Goal: Transaction & Acquisition: Purchase product/service

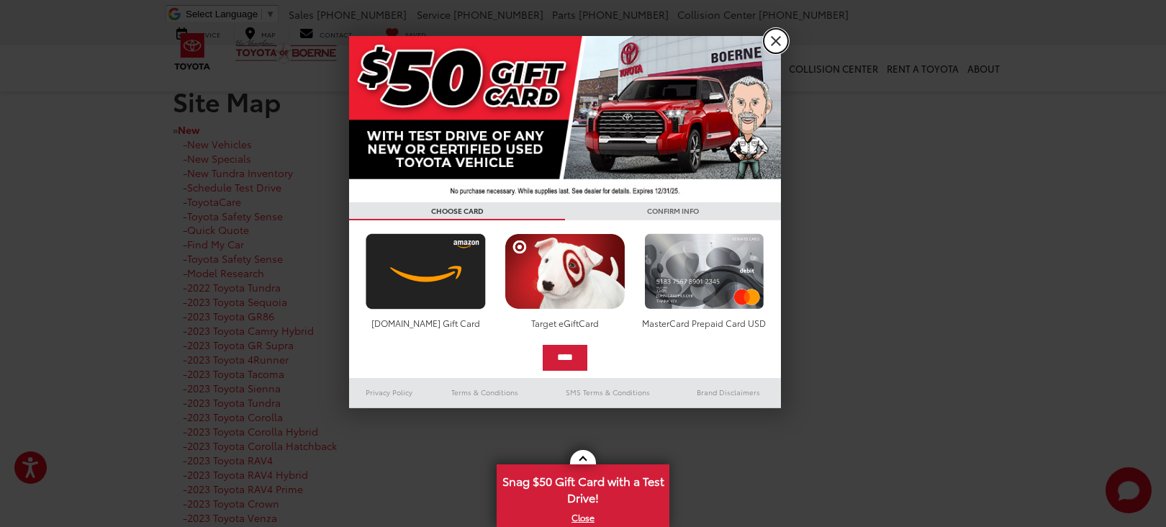
click at [772, 37] on link "X" at bounding box center [776, 41] width 24 height 24
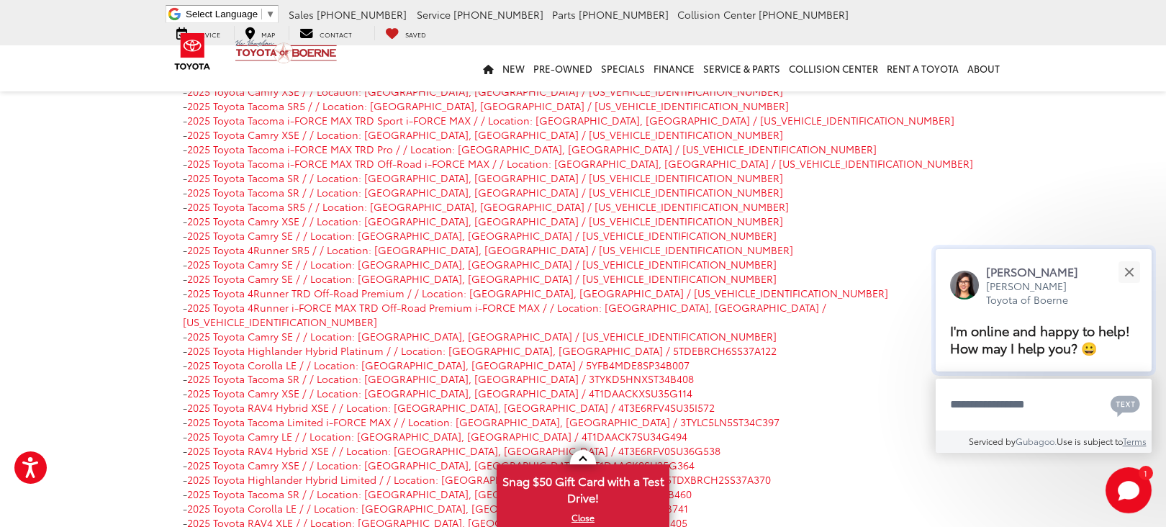
scroll to position [8496, 0]
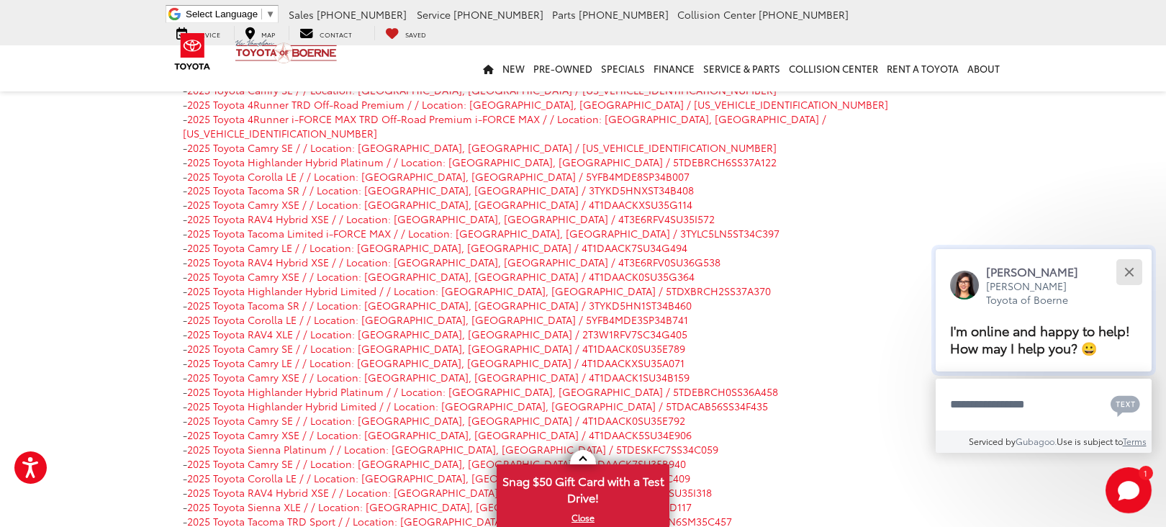
click at [1134, 271] on button "Close" at bounding box center [1129, 271] width 31 height 31
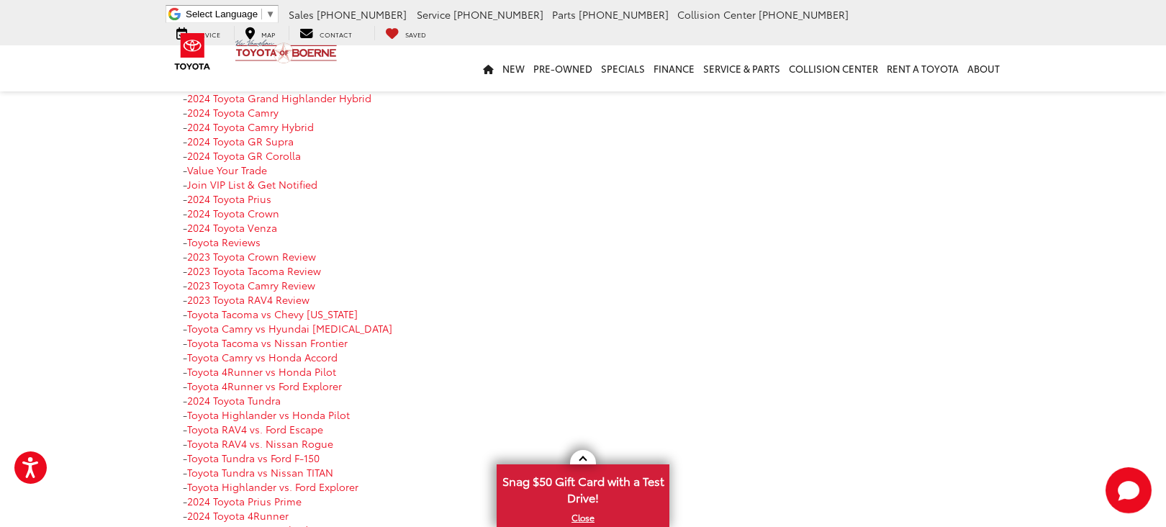
scroll to position [0, 0]
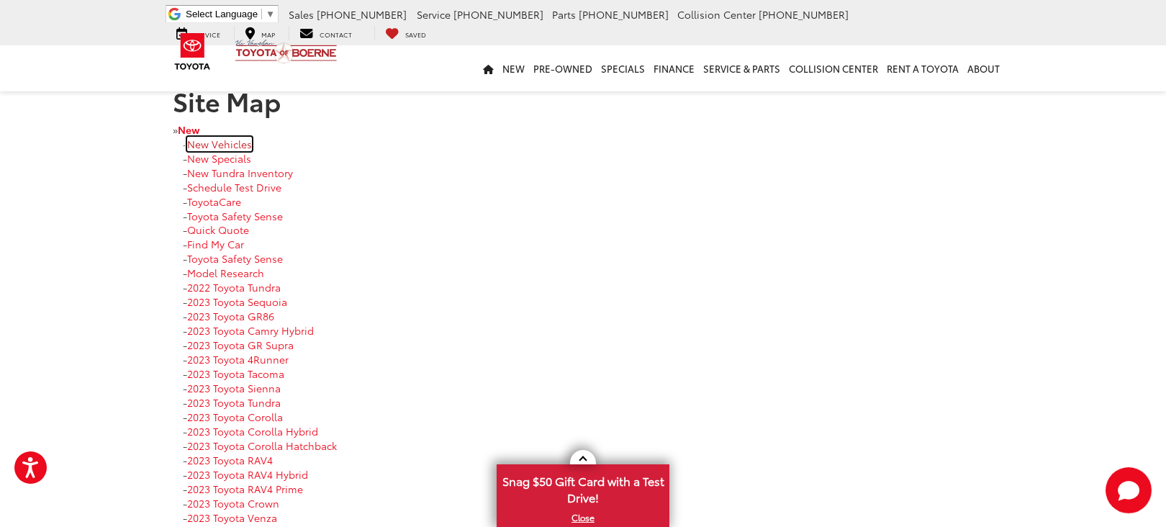
click at [234, 145] on link "New Vehicles" at bounding box center [219, 144] width 65 height 14
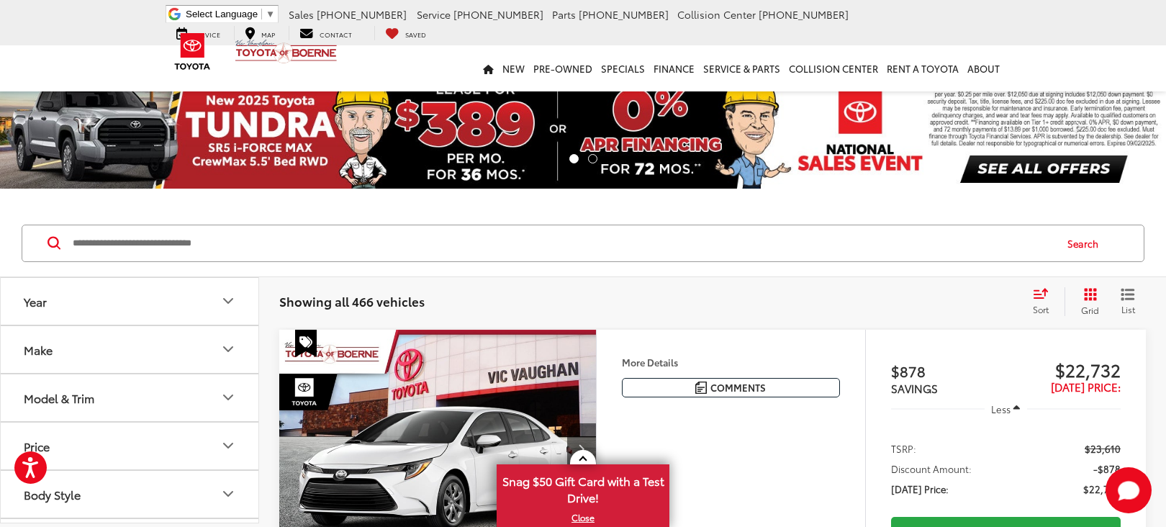
click at [179, 247] on input "Search by Make, Model, or Keyword" at bounding box center [562, 243] width 983 height 35
paste input "**********"
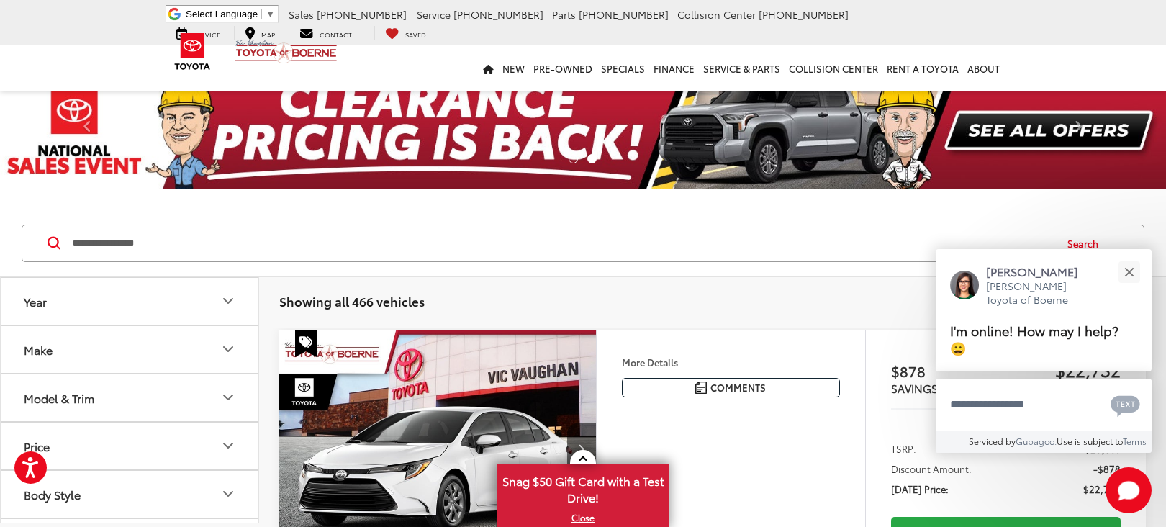
type input "**********"
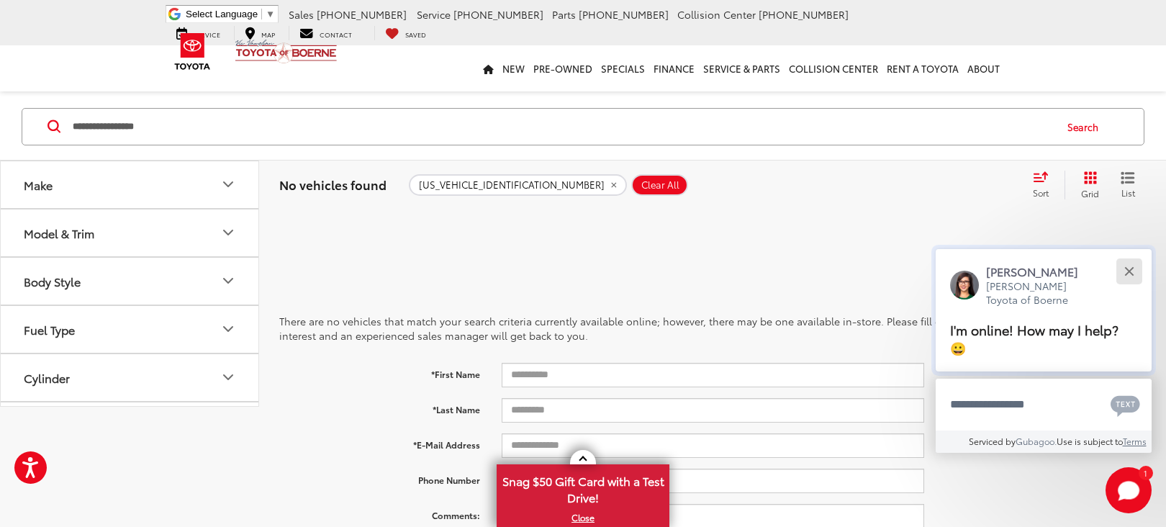
click at [1127, 274] on div "Close" at bounding box center [1129, 271] width 9 height 9
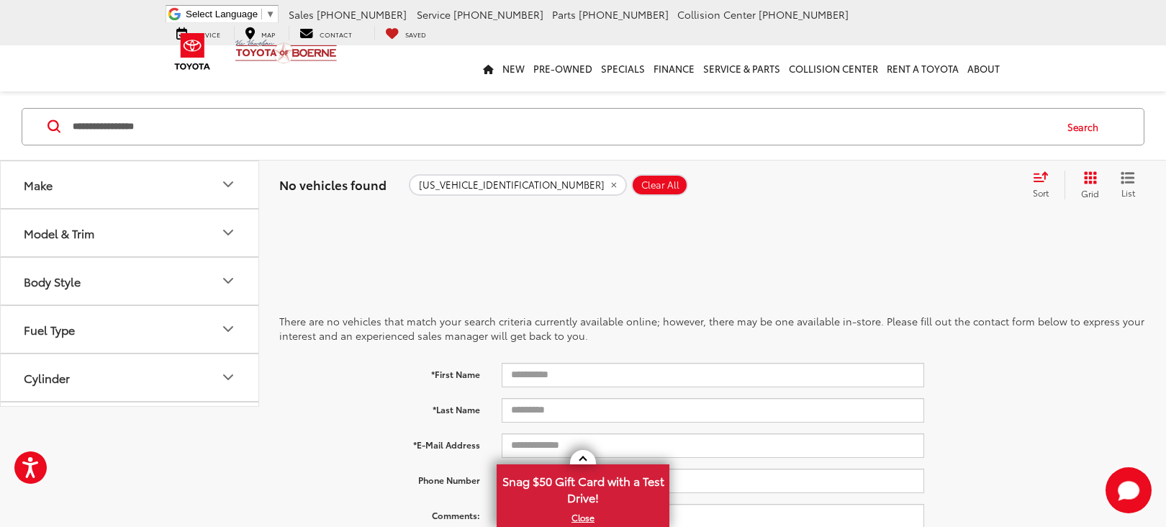
click at [642, 183] on span "Clear All" at bounding box center [661, 185] width 38 height 12
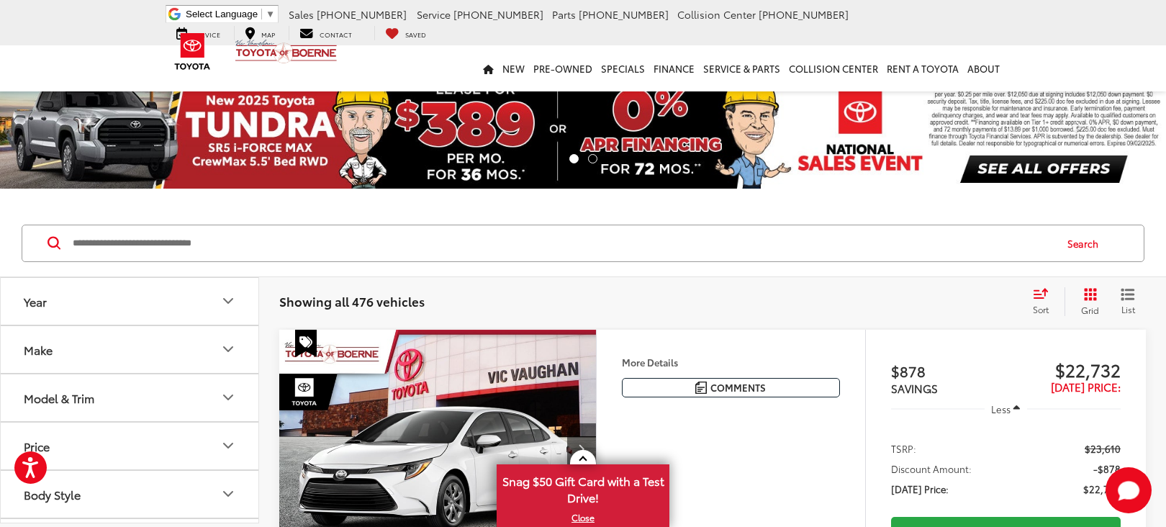
click at [212, 308] on button "Year" at bounding box center [130, 301] width 259 height 47
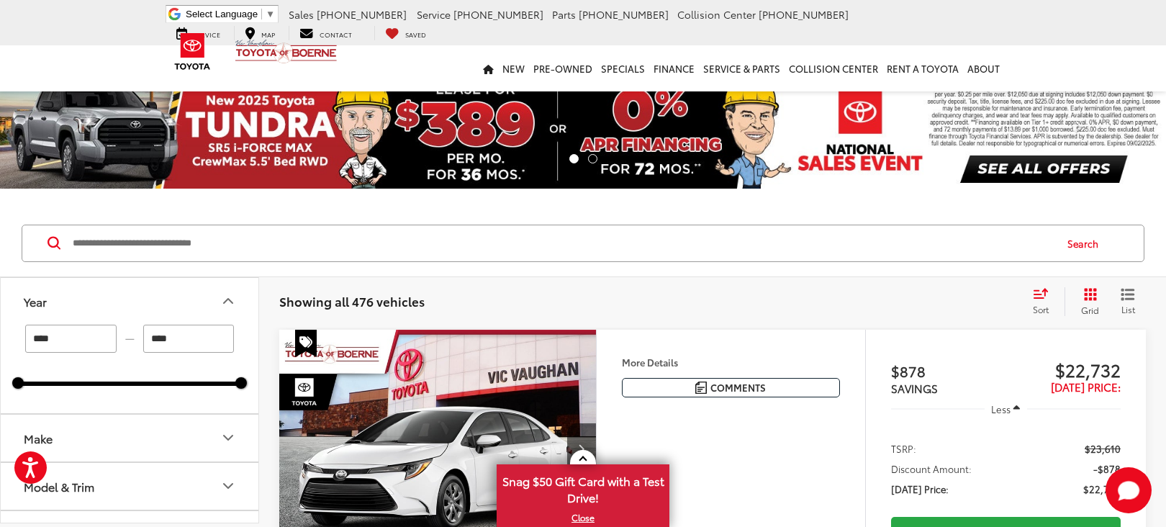
click at [163, 309] on button "Year" at bounding box center [130, 301] width 259 height 47
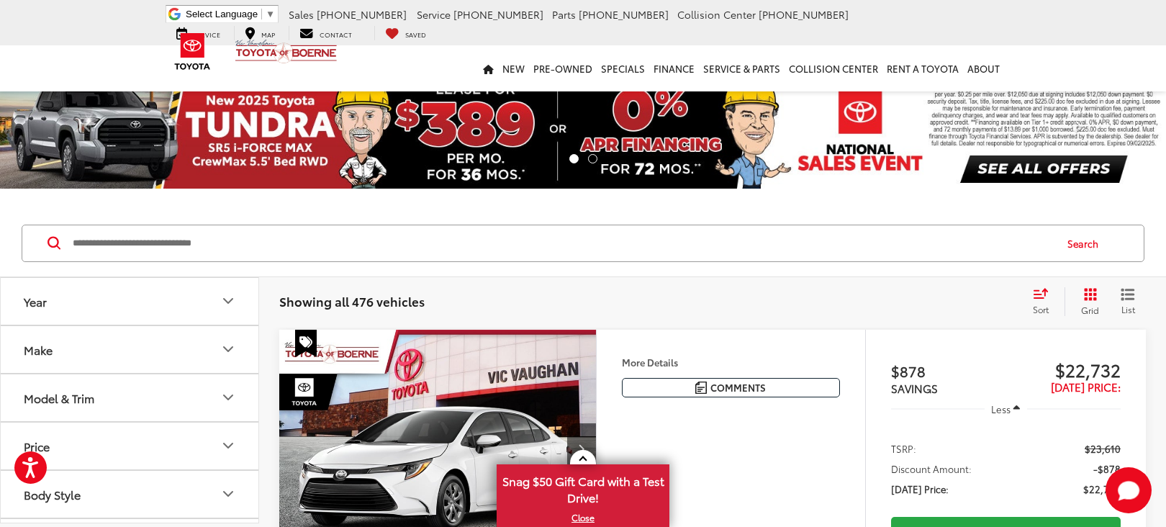
click at [91, 310] on button "Year" at bounding box center [130, 301] width 259 height 47
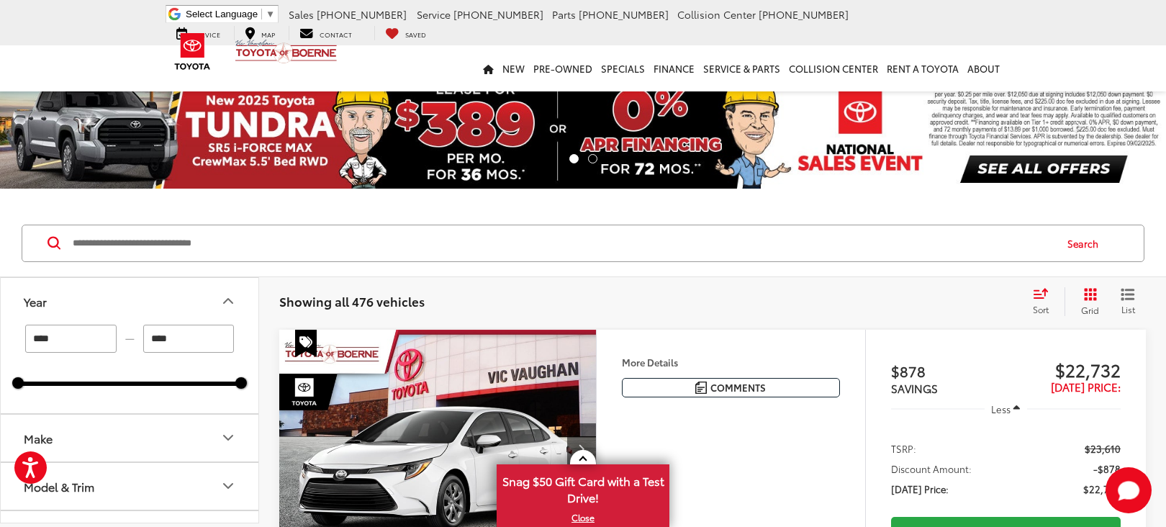
click at [65, 337] on input "****" at bounding box center [70, 339] width 91 height 28
click at [143, 305] on button "Year" at bounding box center [130, 301] width 259 height 47
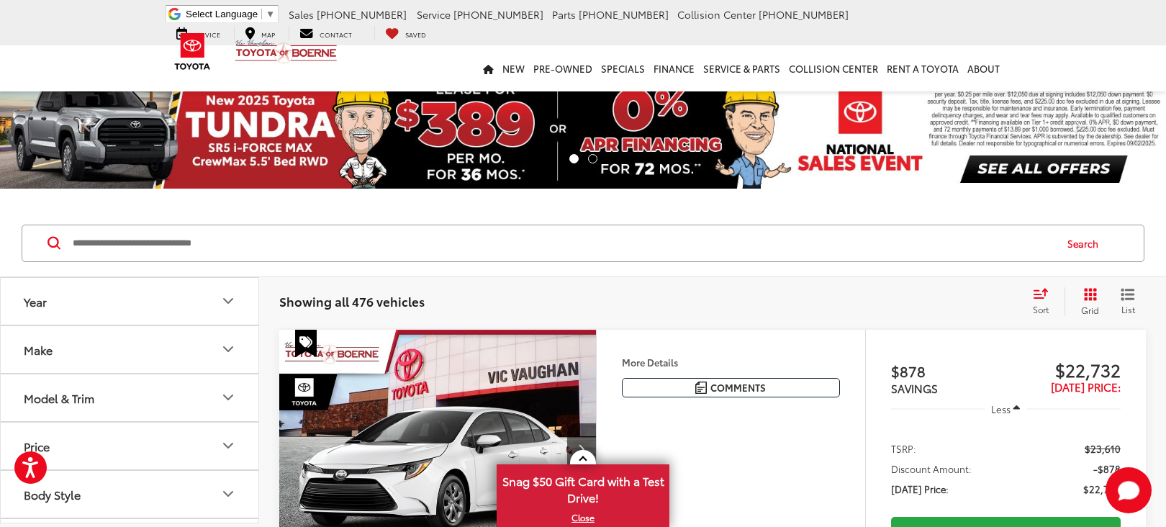
click at [84, 343] on button "Make" at bounding box center [130, 349] width 259 height 47
click at [62, 399] on img at bounding box center [65, 401] width 40 height 34
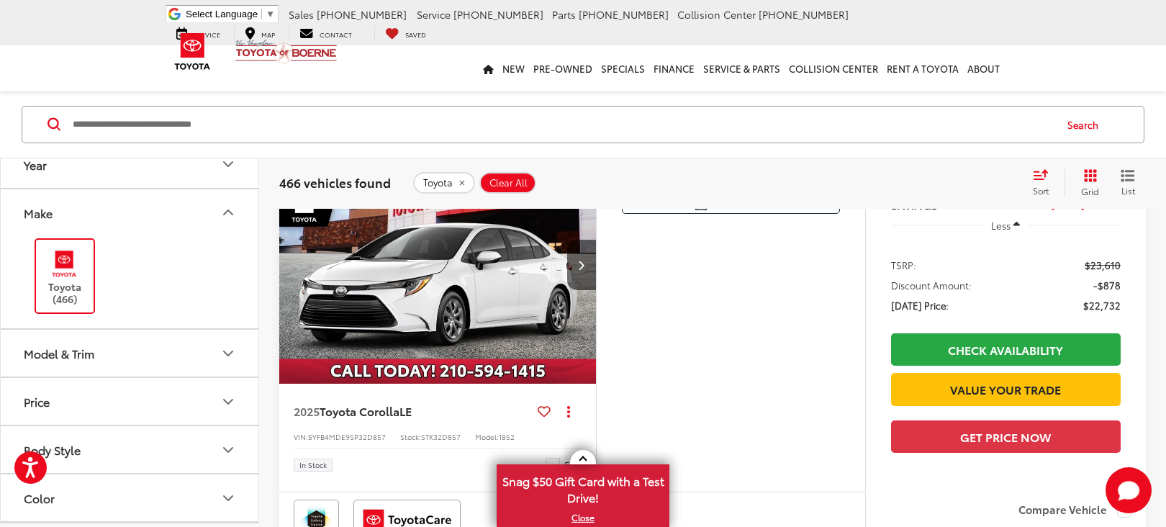
scroll to position [216, 0]
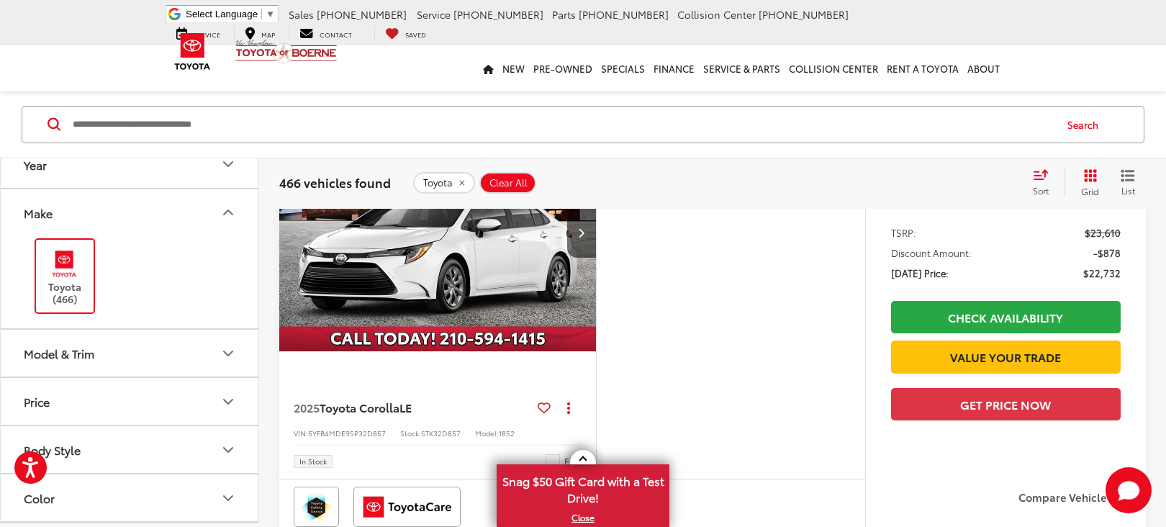
click at [82, 364] on button "Model & Trim" at bounding box center [130, 353] width 259 height 47
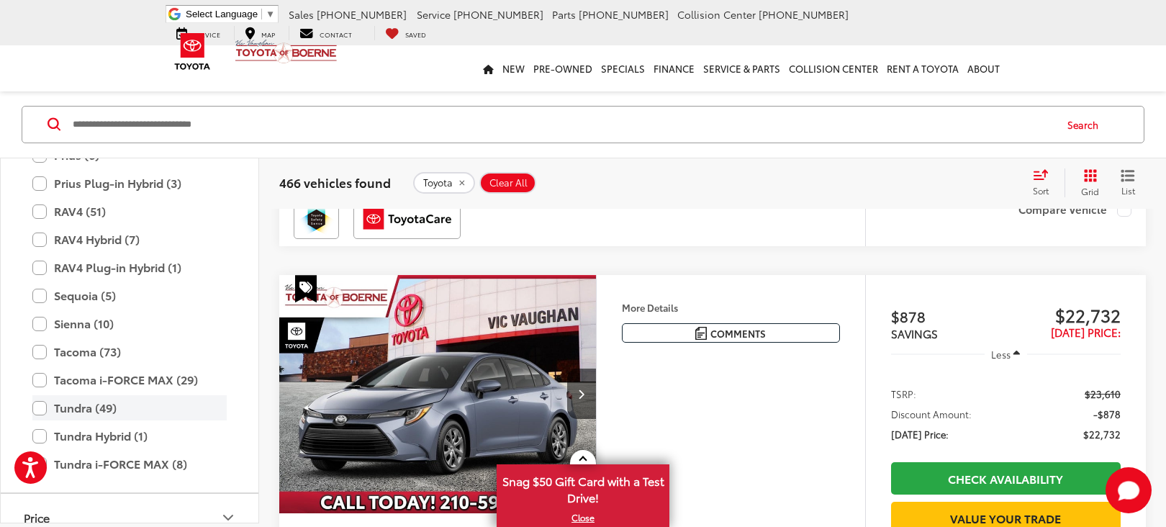
scroll to position [711, 0]
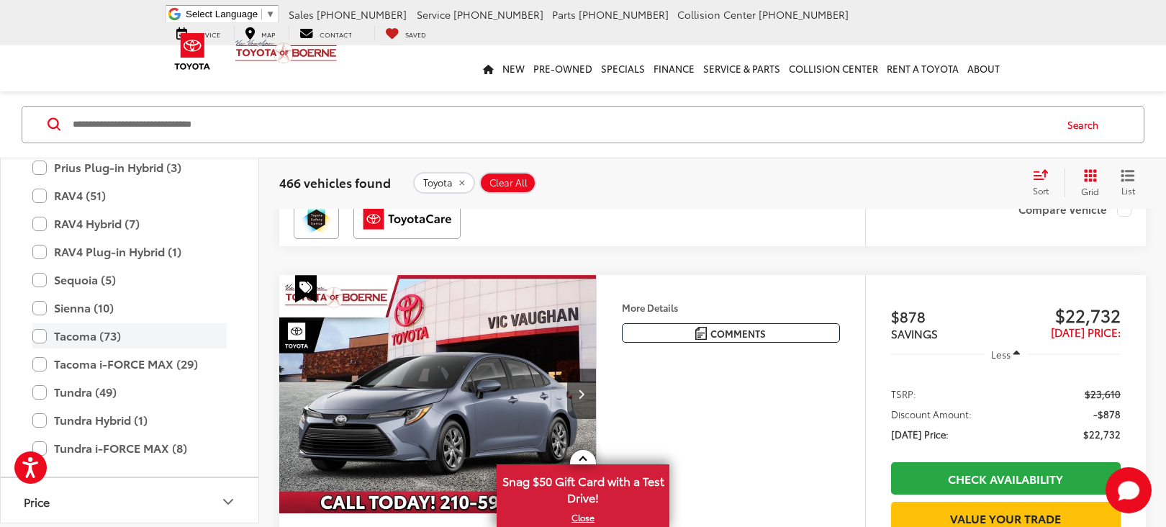
click at [118, 341] on label "Tacoma (73)" at bounding box center [129, 335] width 194 height 25
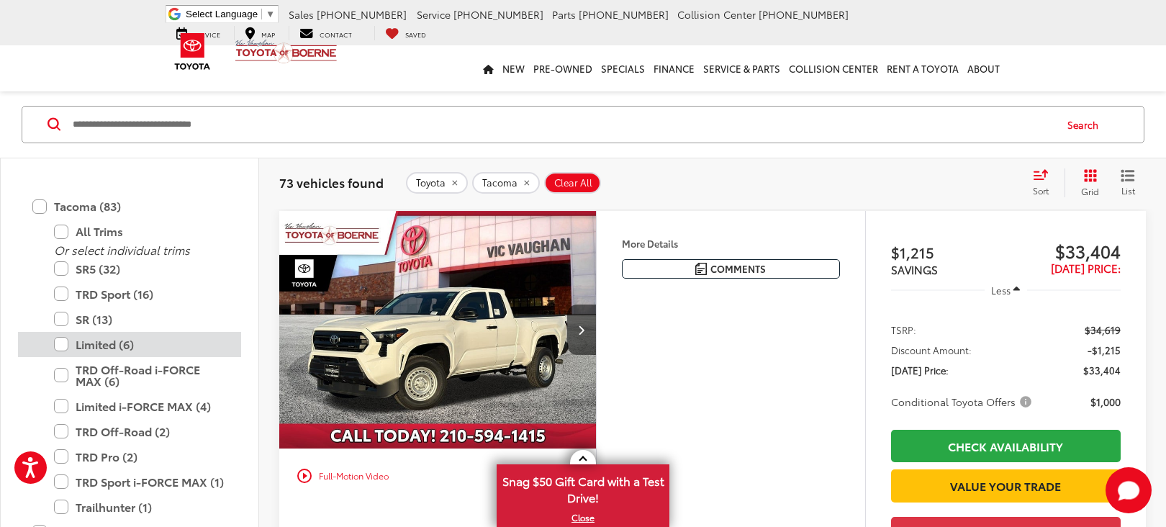
scroll to position [711, 0]
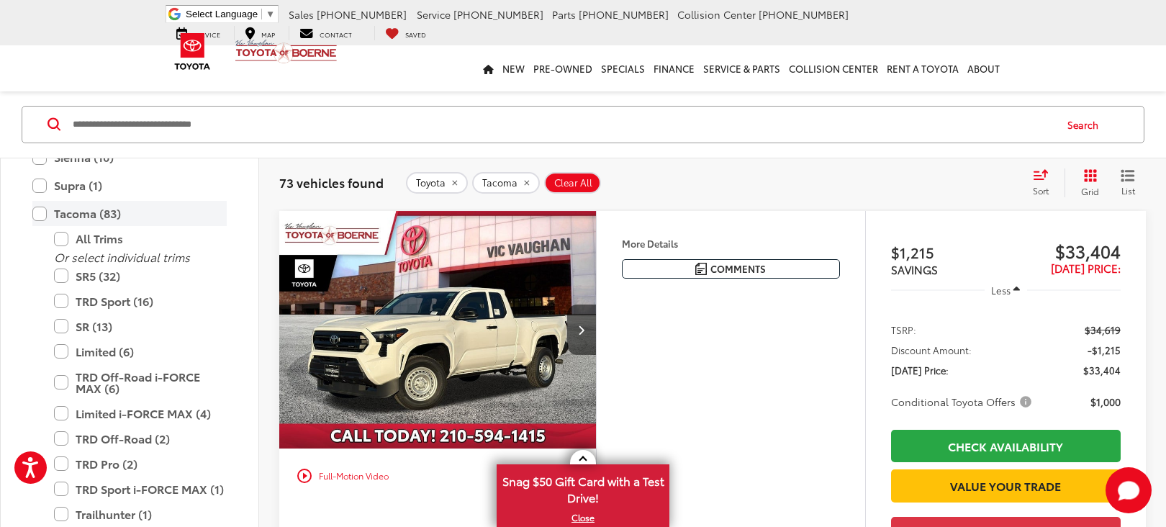
click at [90, 217] on label "Tacoma (83)" at bounding box center [129, 213] width 194 height 25
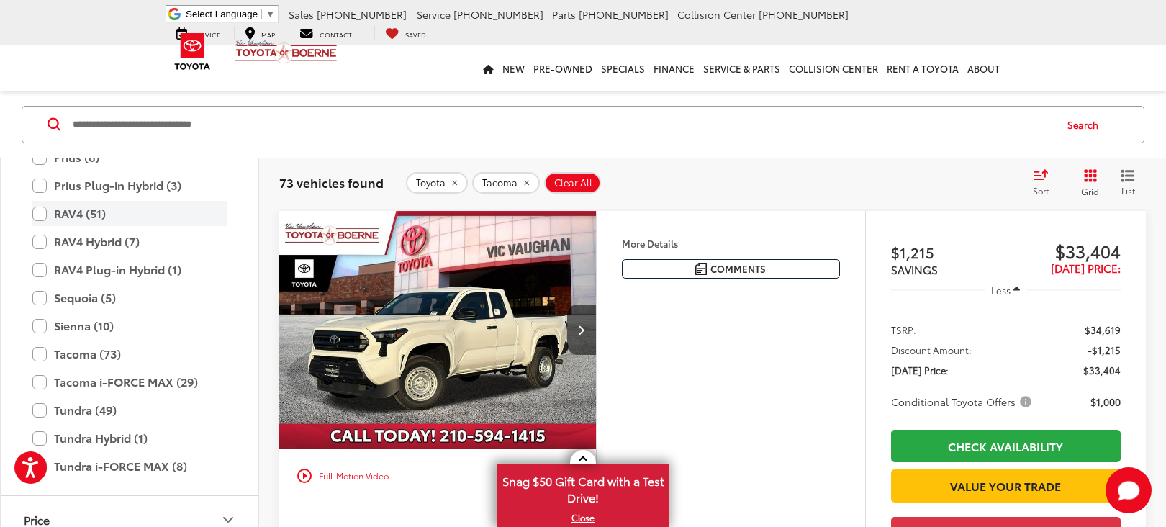
click at [86, 215] on label "RAV4 (51)" at bounding box center [129, 213] width 194 height 25
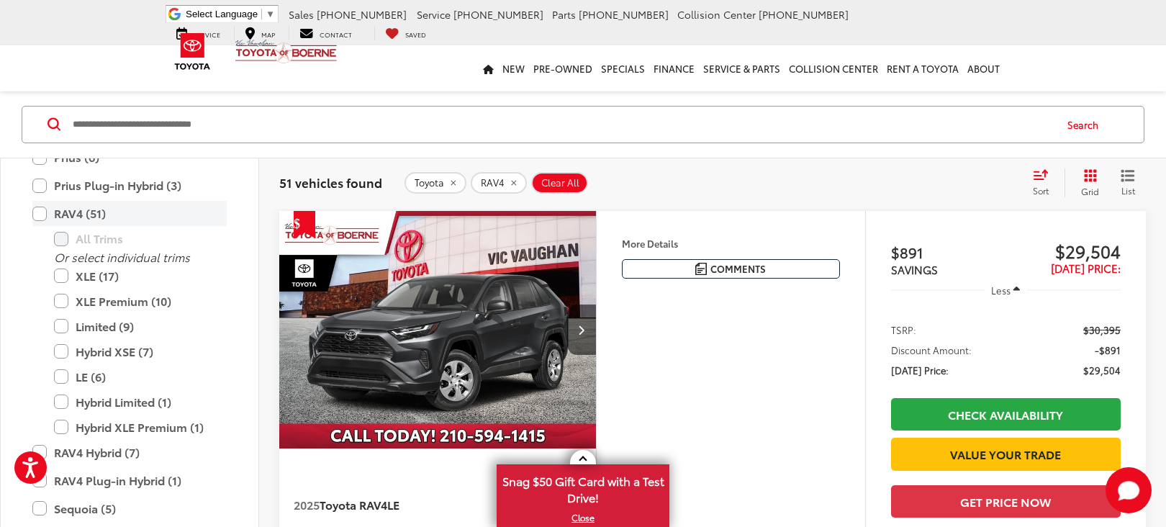
click at [86, 215] on label "RAV4 (51)" at bounding box center [129, 213] width 194 height 25
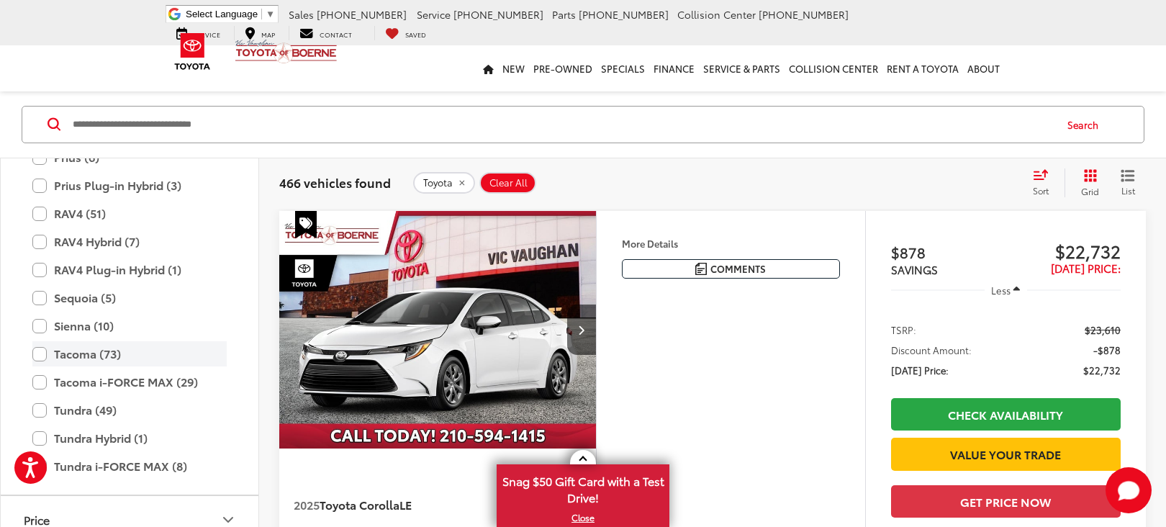
click at [42, 355] on label "Tacoma (73)" at bounding box center [129, 353] width 194 height 25
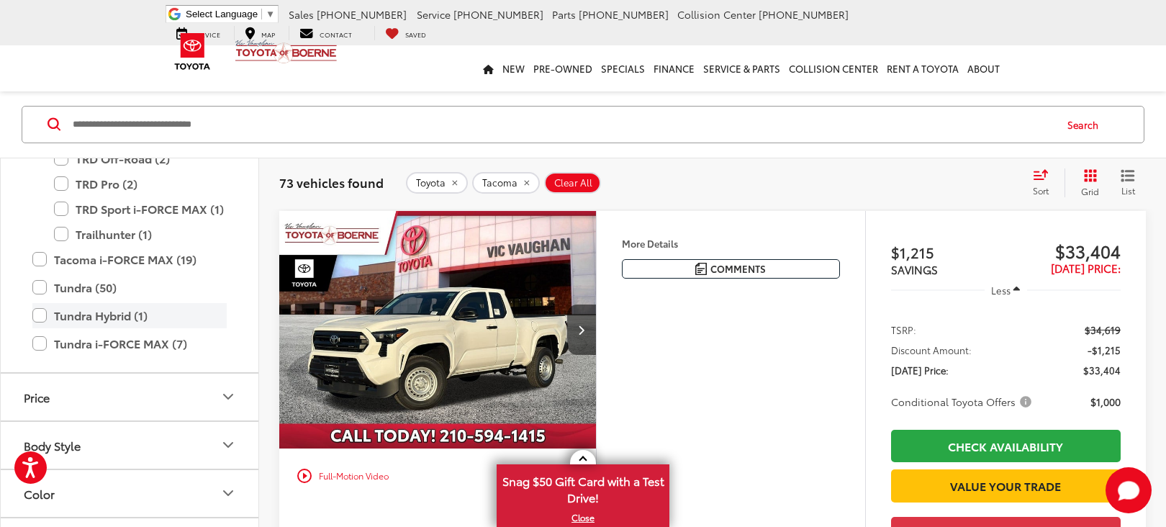
scroll to position [999, 0]
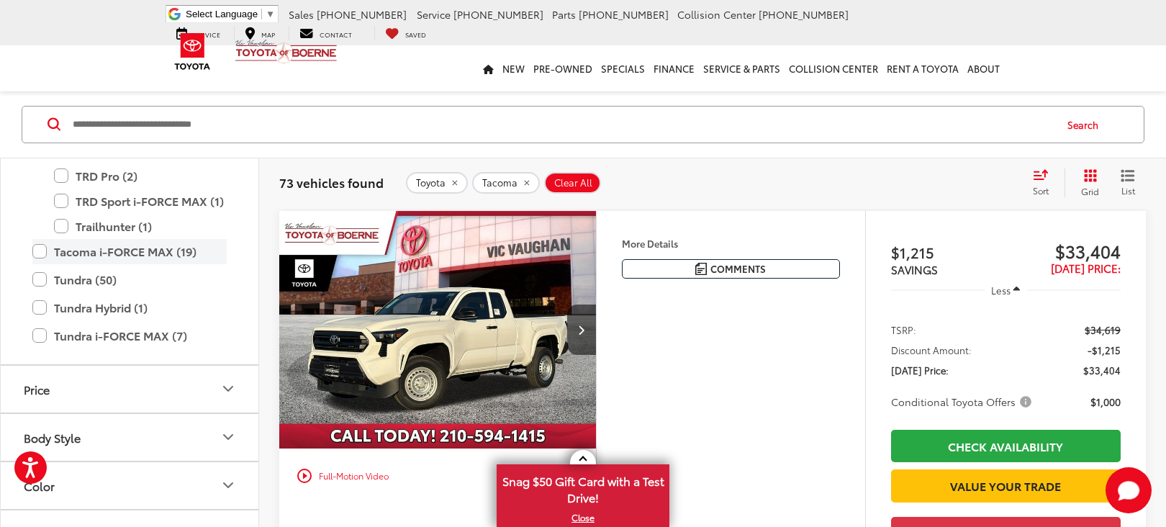
click at [40, 253] on label "Tacoma i-FORCE MAX (19)" at bounding box center [129, 251] width 194 height 25
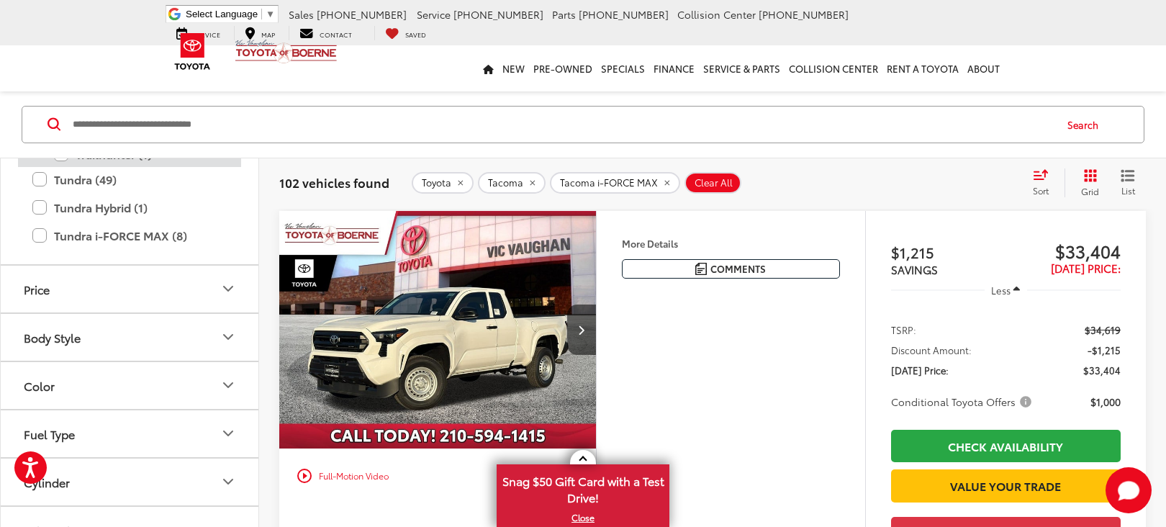
scroll to position [984, 0]
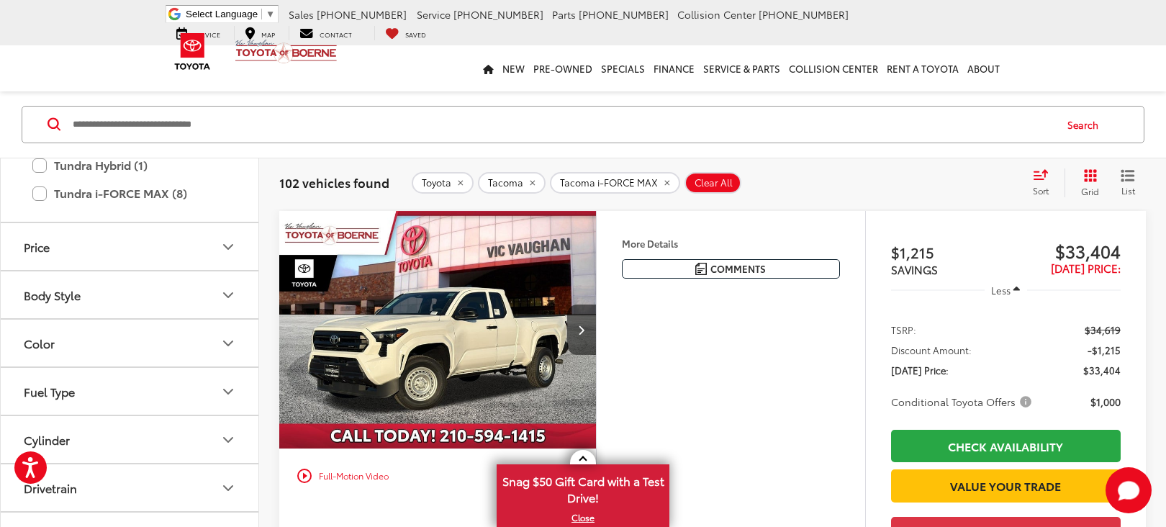
click at [173, 252] on button "Price" at bounding box center [130, 246] width 259 height 47
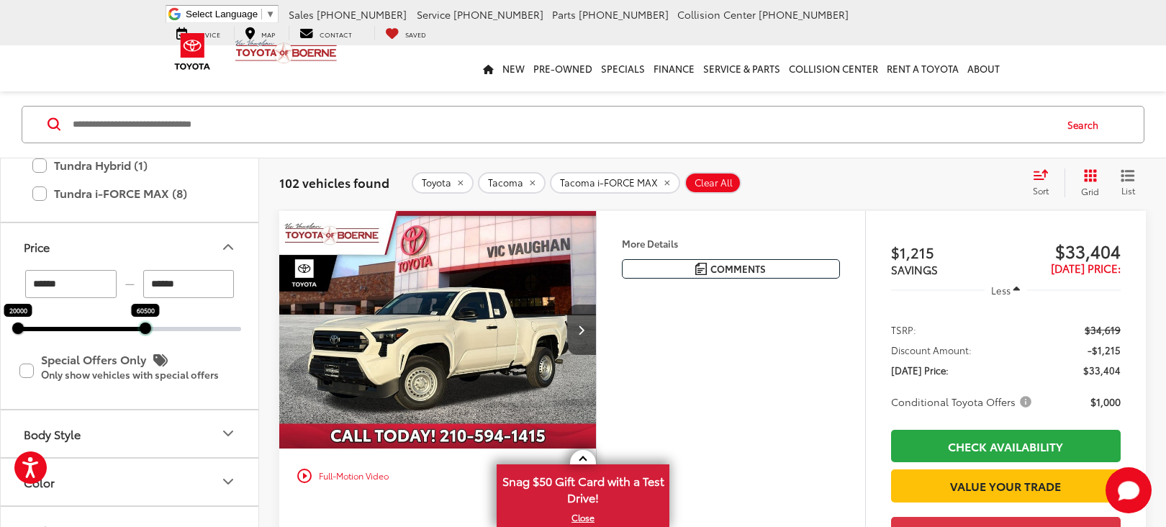
drag, startPoint x: 239, startPoint y: 329, endPoint x: 143, endPoint y: 341, distance: 96.4
click at [143, 341] on div "****** — ****** 20000 60500 Special Offers Only Only show vehicles with special…" at bounding box center [130, 339] width 258 height 138
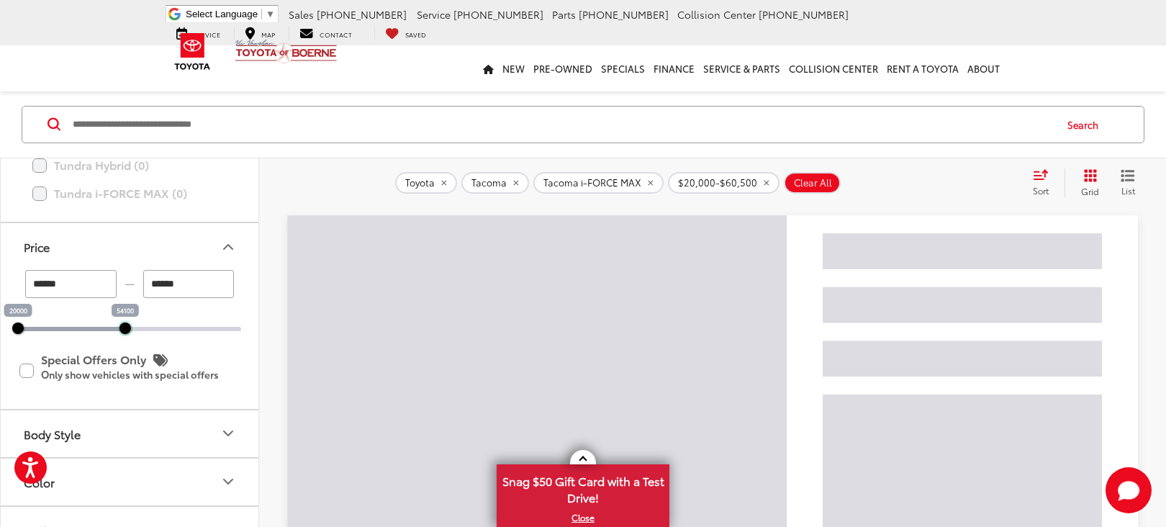
drag, startPoint x: 144, startPoint y: 331, endPoint x: 124, endPoint y: 336, distance: 20.6
click at [124, 336] on div "****** — ****** 20000 54100 Special Offers Only Only show vehicles with special…" at bounding box center [130, 339] width 258 height 138
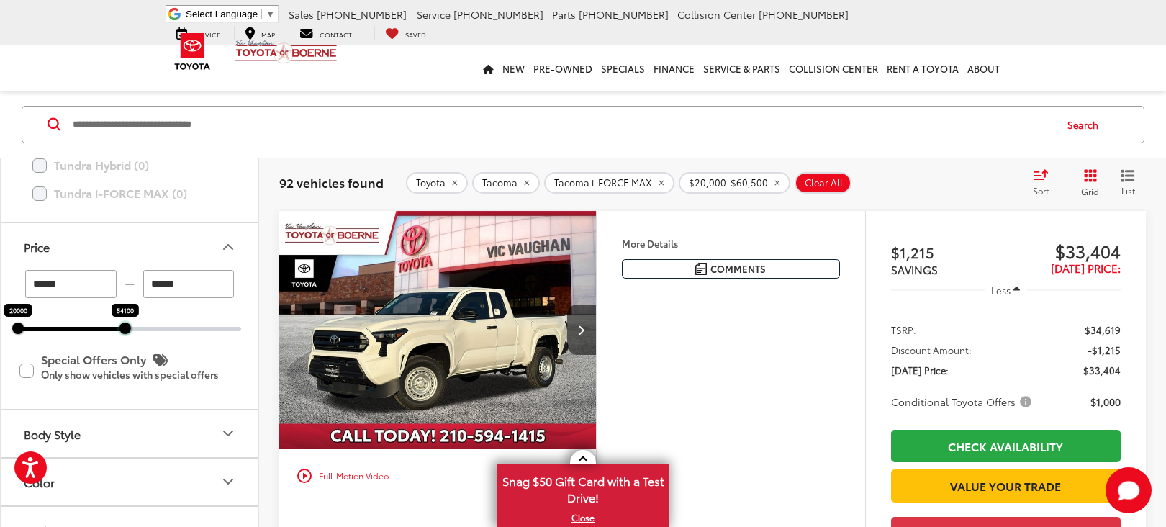
drag, startPoint x: 123, startPoint y: 333, endPoint x: 114, endPoint y: 336, distance: 9.8
click at [114, 336] on div "****** — ****** 20000 54100 Special Offers Only Only show vehicles with special…" at bounding box center [130, 339] width 258 height 138
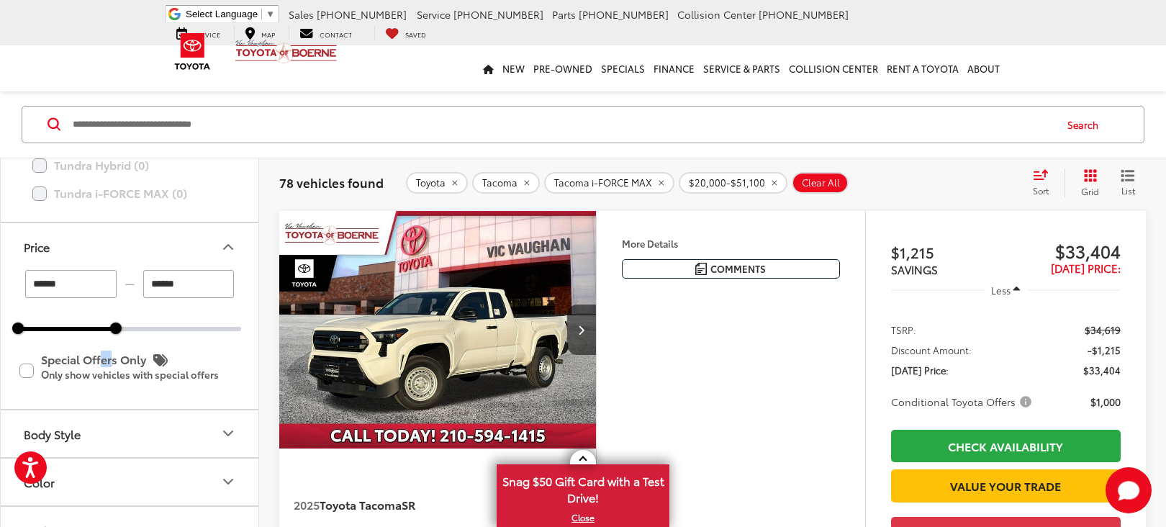
drag, startPoint x: 113, startPoint y: 336, endPoint x: 109, endPoint y: 326, distance: 10.3
click at [102, 331] on div "****** — ****** 20000 51100 Special Offers Only Only show vehicles with special…" at bounding box center [130, 339] width 258 height 138
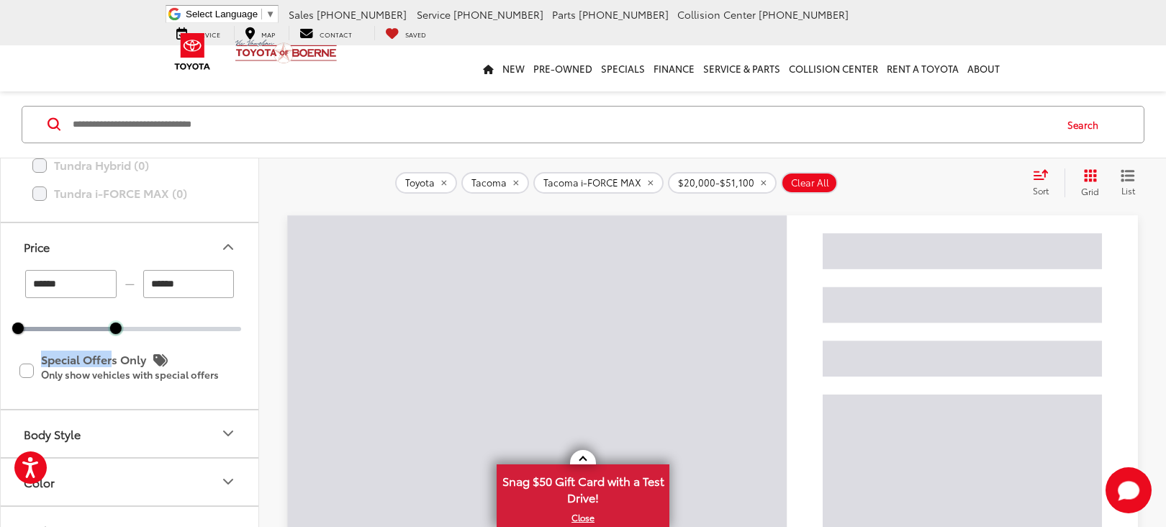
click at [114, 330] on div at bounding box center [116, 329] width 12 height 12
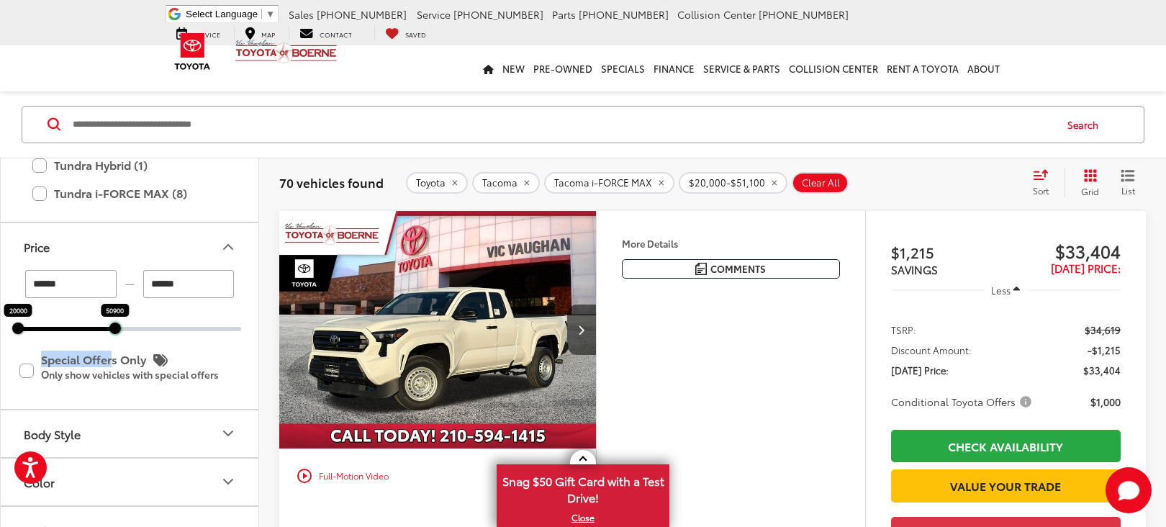
drag, startPoint x: 114, startPoint y: 330, endPoint x: 102, endPoint y: 332, distance: 11.7
click at [109, 332] on div at bounding box center [115, 329] width 12 height 12
drag, startPoint x: 99, startPoint y: 327, endPoint x: 87, endPoint y: 334, distance: 14.2
click at [87, 334] on div "****** — ****** 20000 43500 Special Offers Only Only show vehicles with special…" at bounding box center [130, 339] width 258 height 138
type input "******"
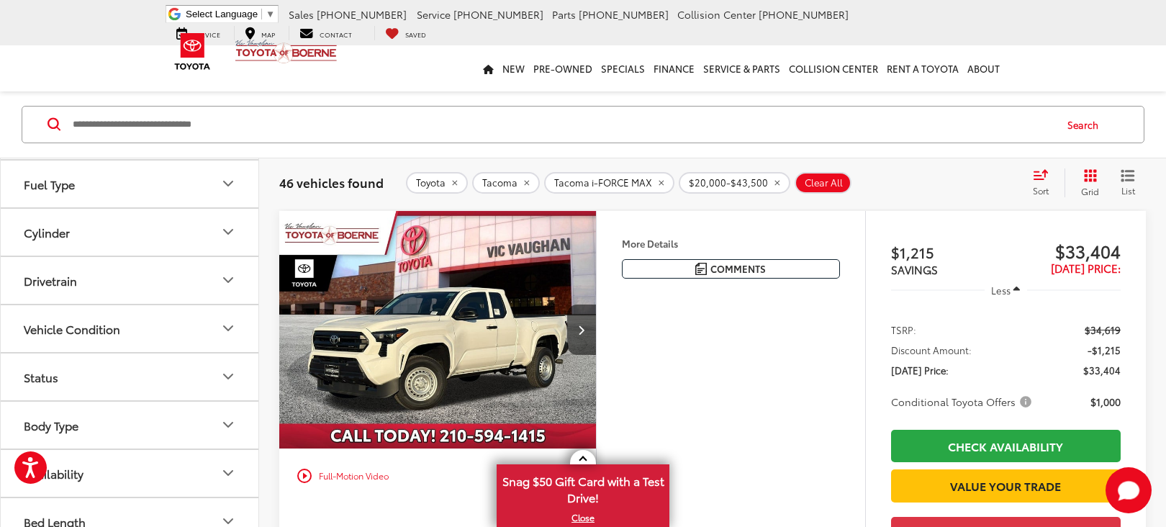
scroll to position [1336, 0]
click at [783, 367] on div "More Details Comments Dealer Comments Ice 2025 Toyota Tacoma SR RWD 8-Speed Aut…" at bounding box center [730, 406] width 269 height 391
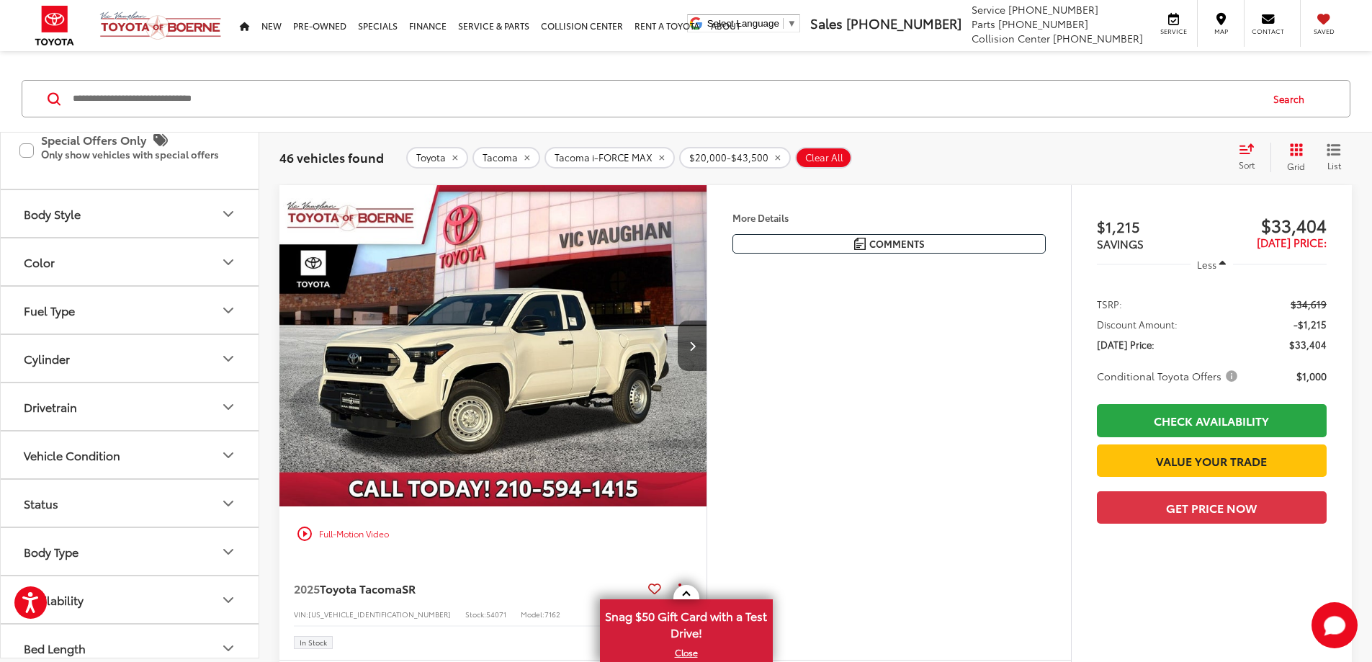
scroll to position [1193, 0]
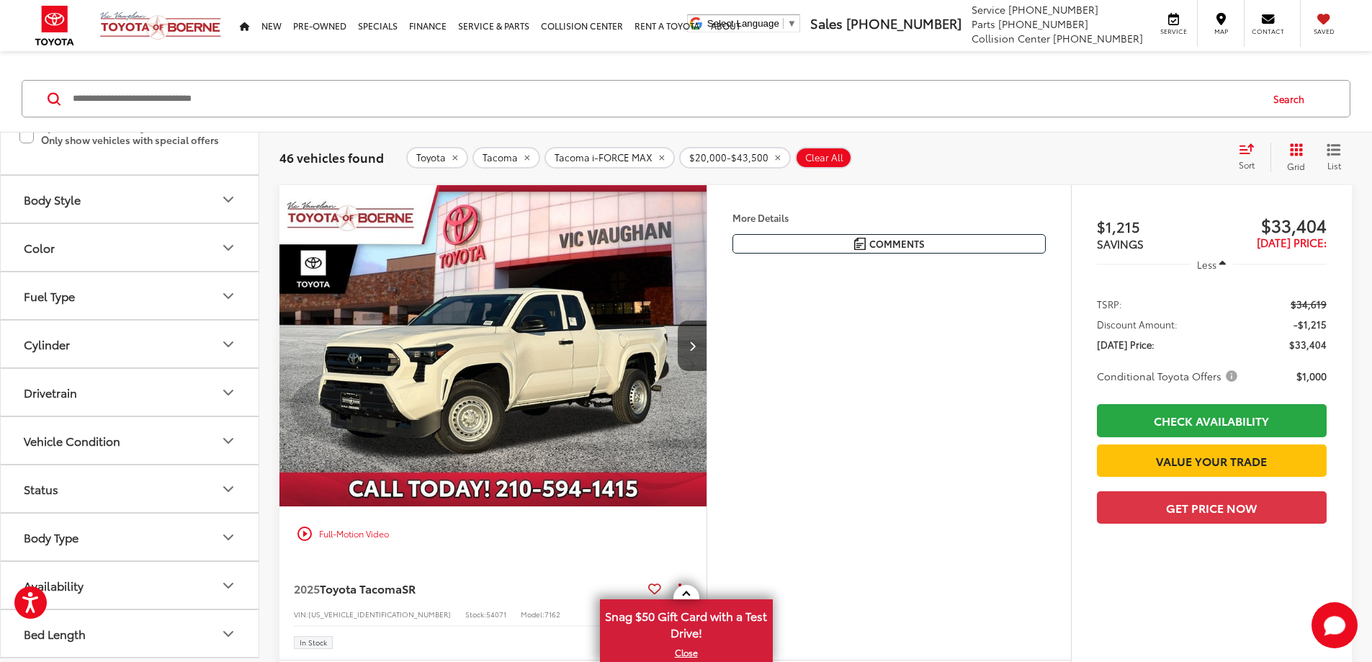
click at [0, 0] on button "More..." at bounding box center [0, 0] width 0 height 0
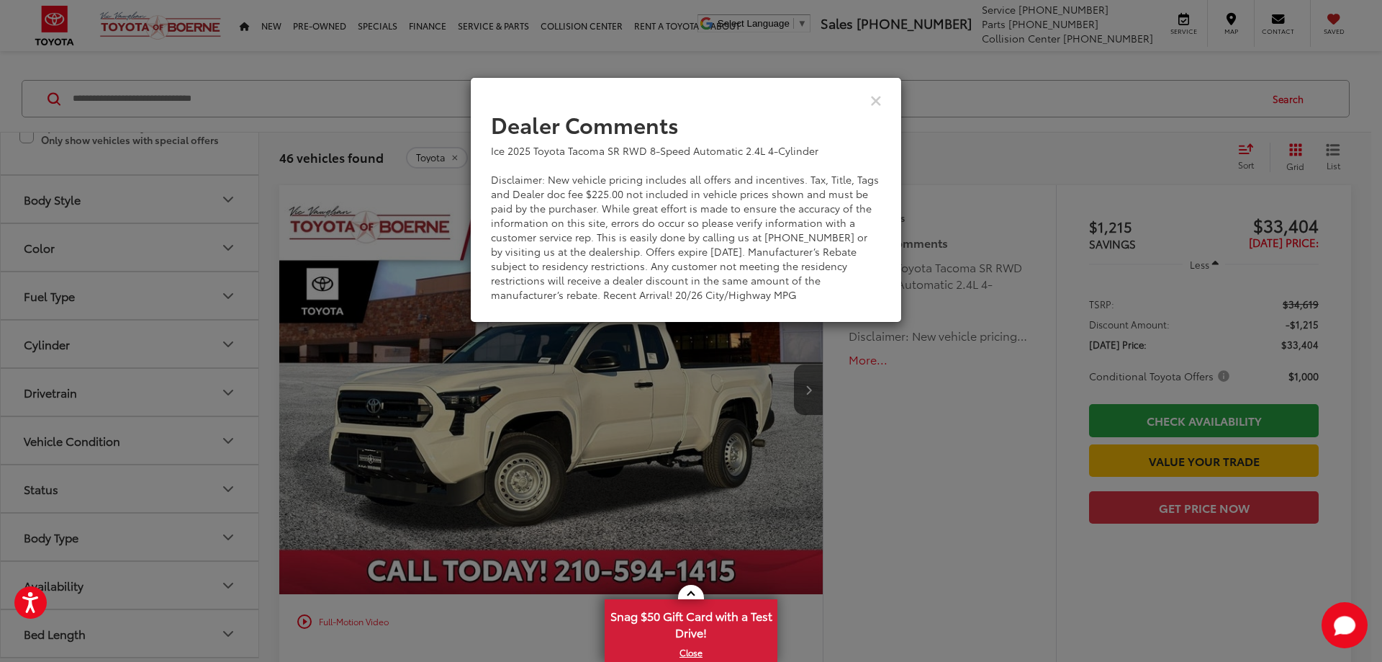
drag, startPoint x: 700, startPoint y: 204, endPoint x: 811, endPoint y: 298, distance: 145.6
click at [811, 298] on div "Ice 2025 Toyota Tacoma SR RWD 8-Speed Automatic 2.4L 4-Cylinder Disclaimer: New…" at bounding box center [686, 222] width 390 height 158
click at [824, 289] on div "Ice 2025 Toyota Tacoma SR RWD 8-Speed Automatic 2.4L 4-Cylinder Disclaimer: New…" at bounding box center [686, 222] width 390 height 158
click at [876, 94] on icon "Close" at bounding box center [876, 99] width 12 height 15
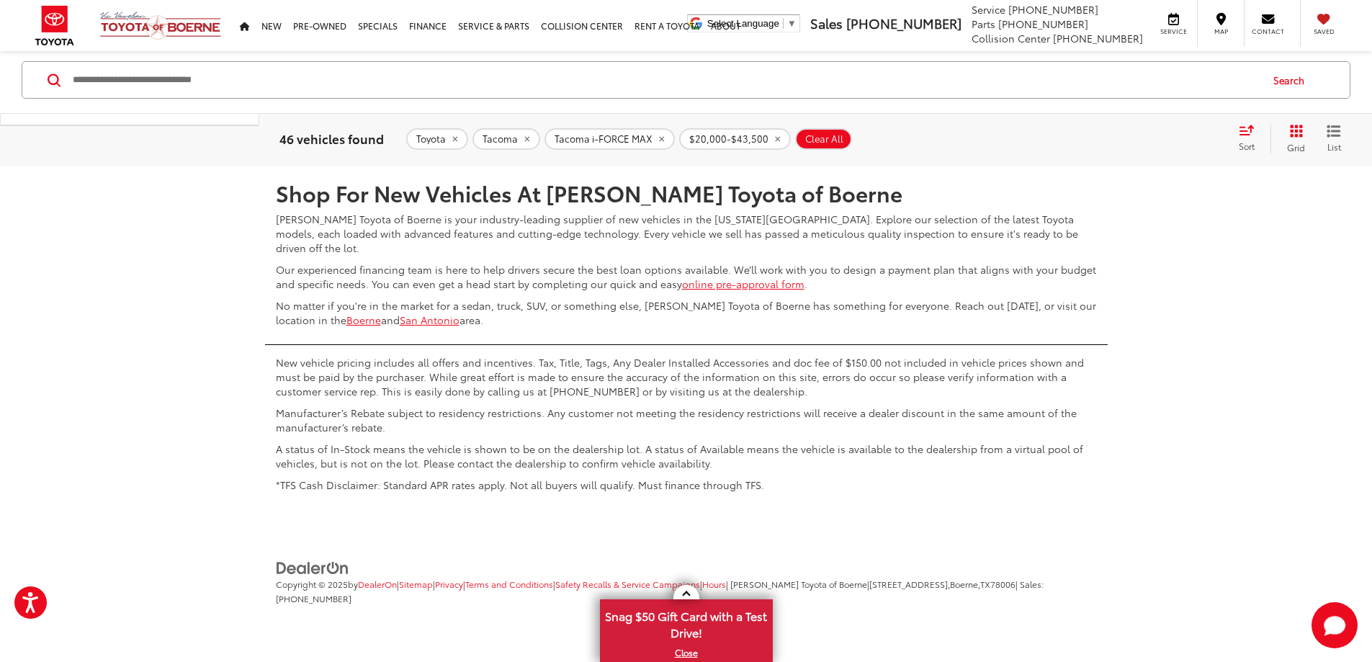
scroll to position [7632, 0]
click at [1104, 137] on link "2" at bounding box center [1115, 124] width 22 height 26
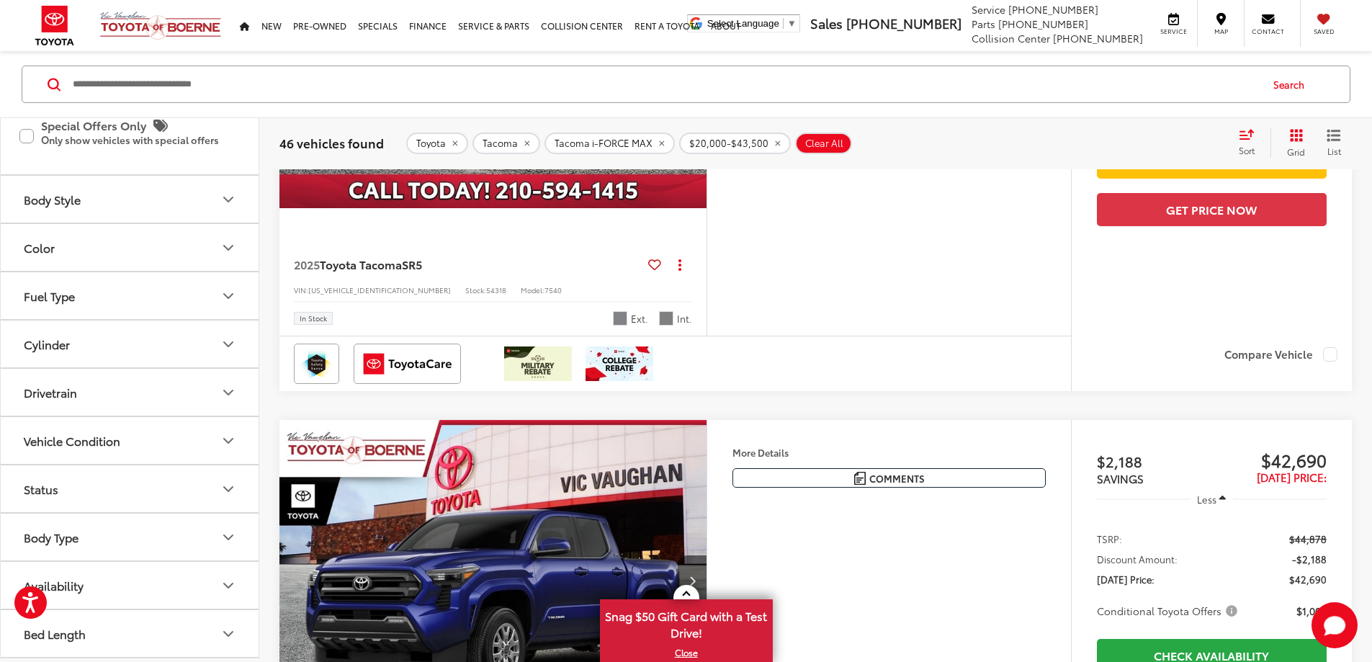
scroll to position [4839, 0]
